Goal: Task Accomplishment & Management: Manage account settings

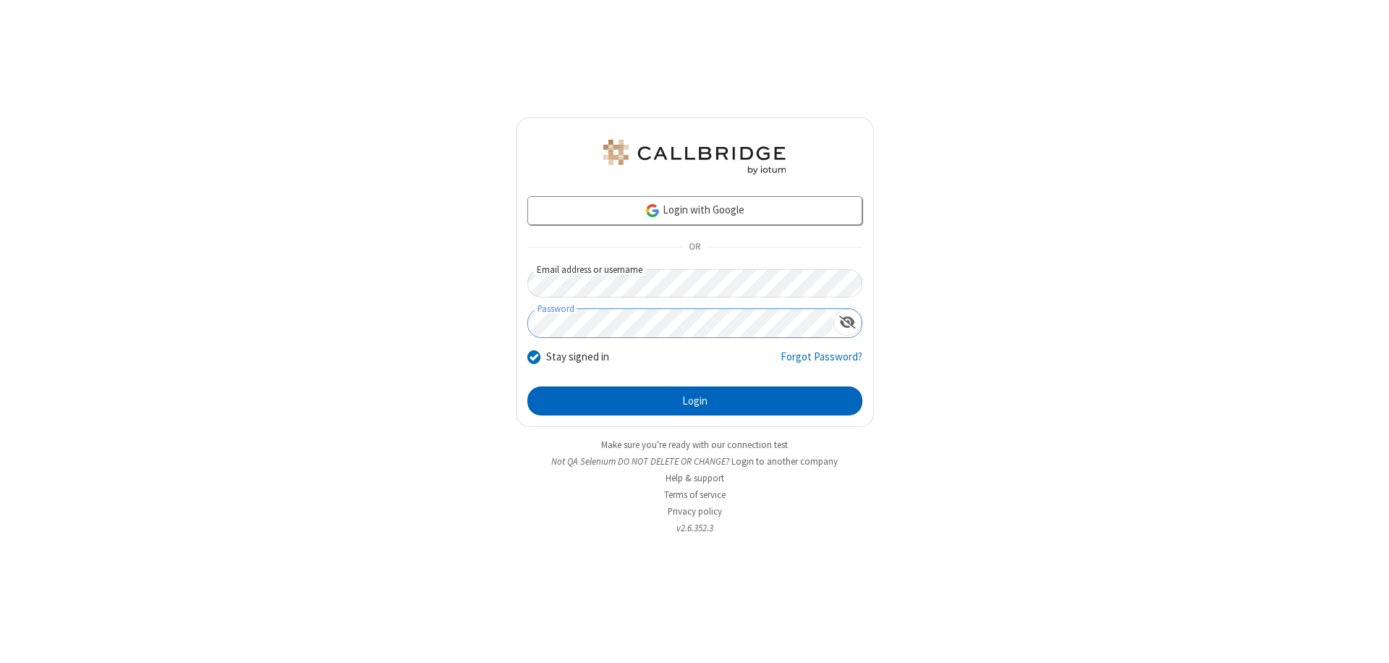
click at [695, 401] on button "Login" at bounding box center [694, 400] width 335 height 29
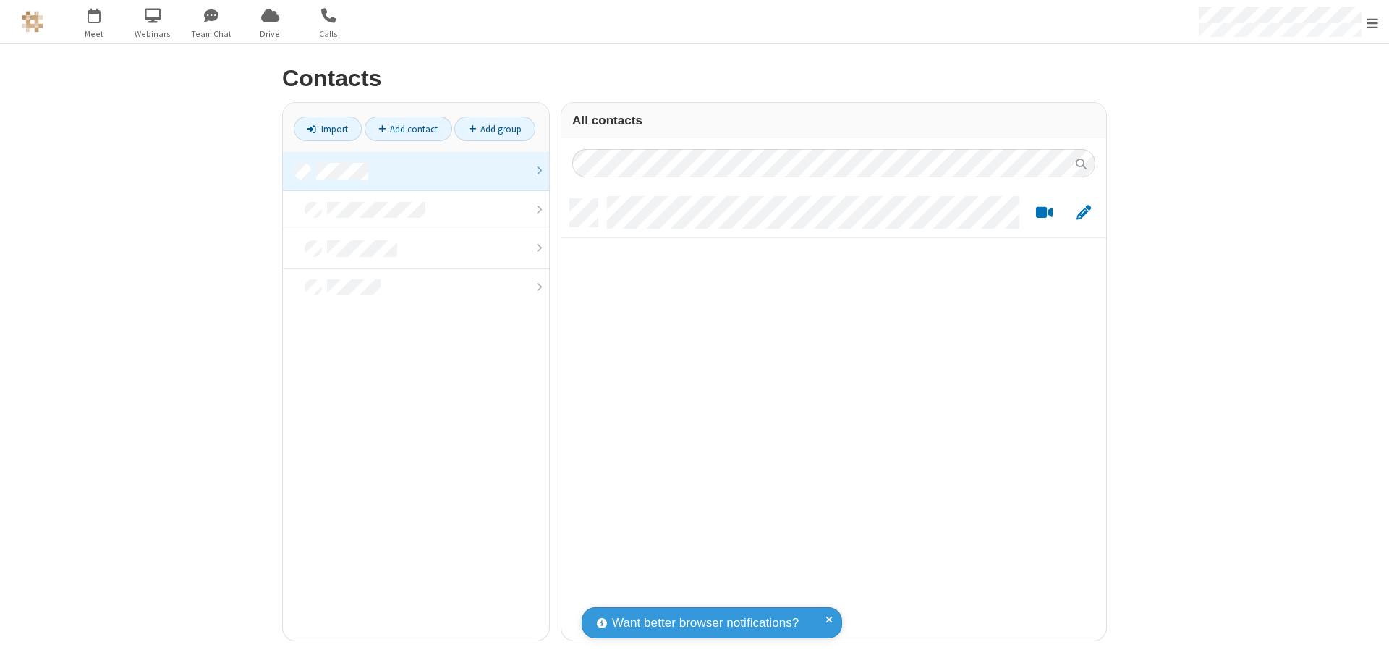
scroll to position [441, 534]
click at [416, 171] on link at bounding box center [416, 171] width 266 height 39
click at [328, 129] on link "Import" at bounding box center [328, 128] width 68 height 25
